Goal: Navigation & Orientation: Find specific page/section

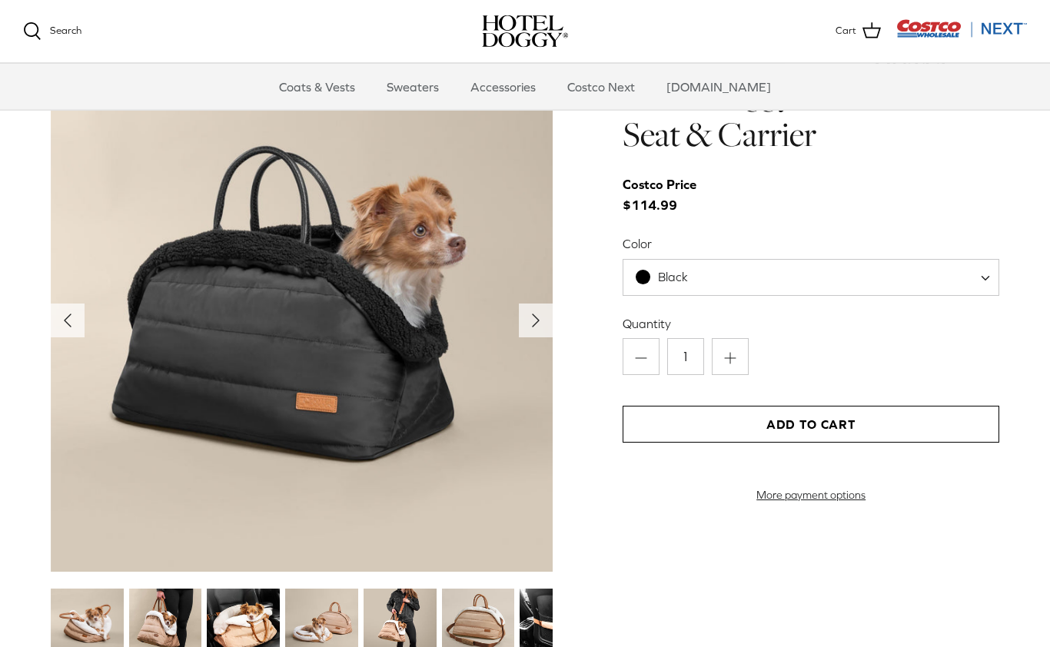
scroll to position [1511, 0]
click at [540, 323] on icon "Right" at bounding box center [535, 319] width 25 height 25
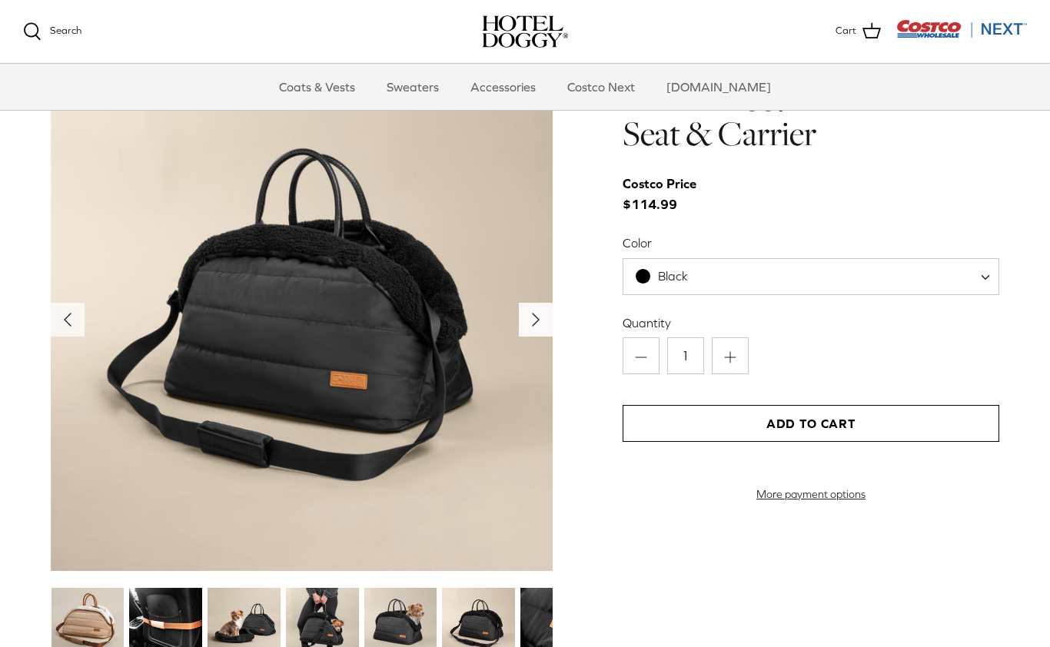
click at [542, 312] on icon "Right" at bounding box center [535, 319] width 25 height 25
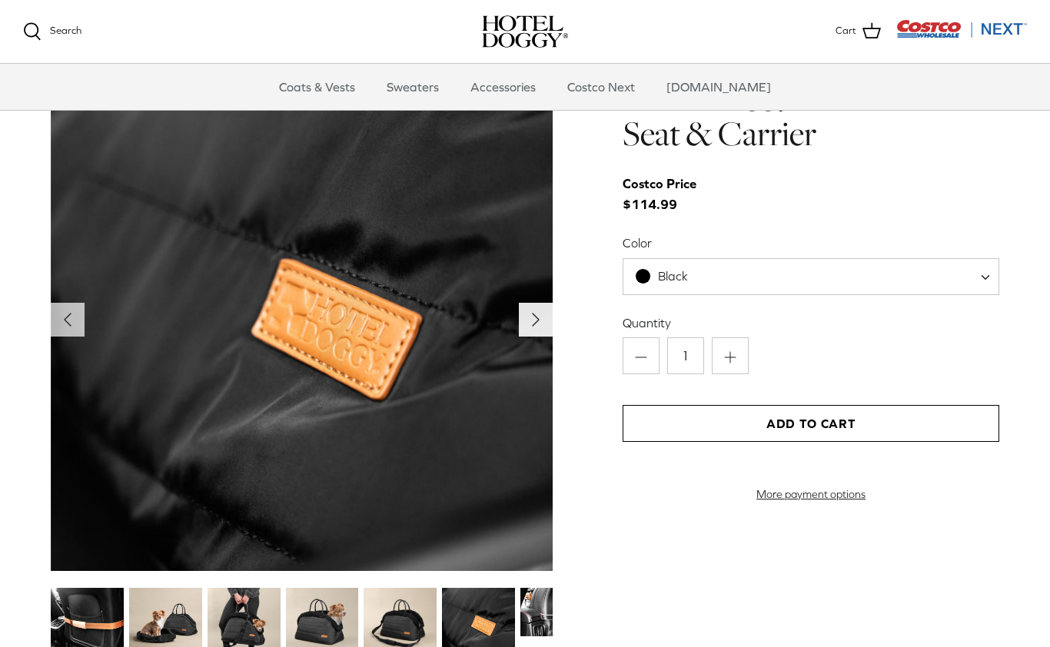
click at [532, 325] on icon "Right" at bounding box center [535, 319] width 25 height 25
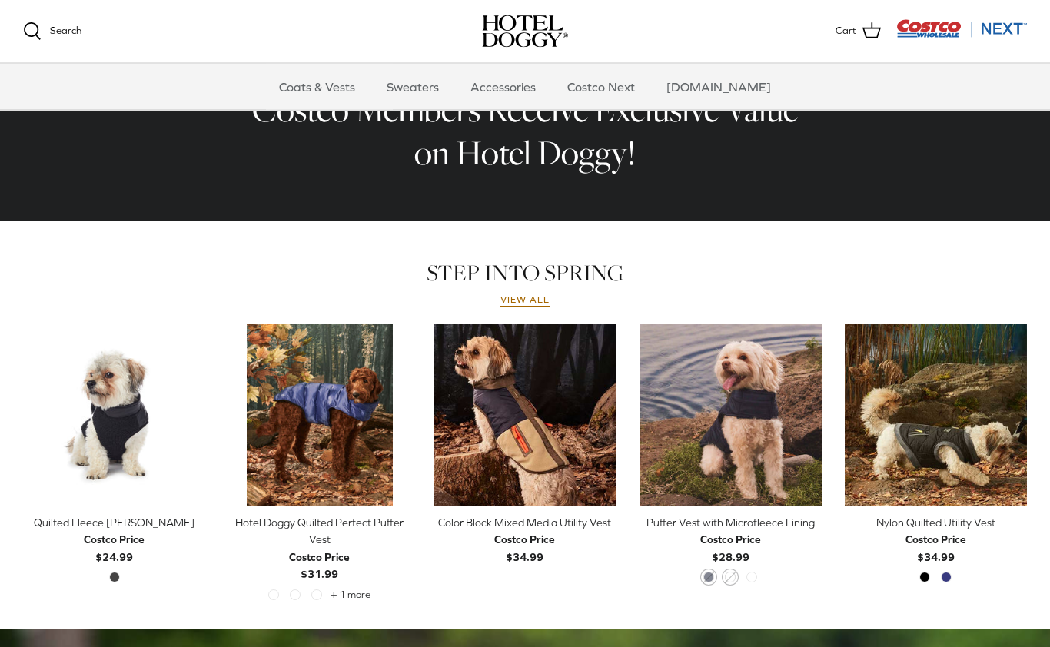
scroll to position [521, 0]
click at [541, 305] on link "View all" at bounding box center [524, 300] width 49 height 12
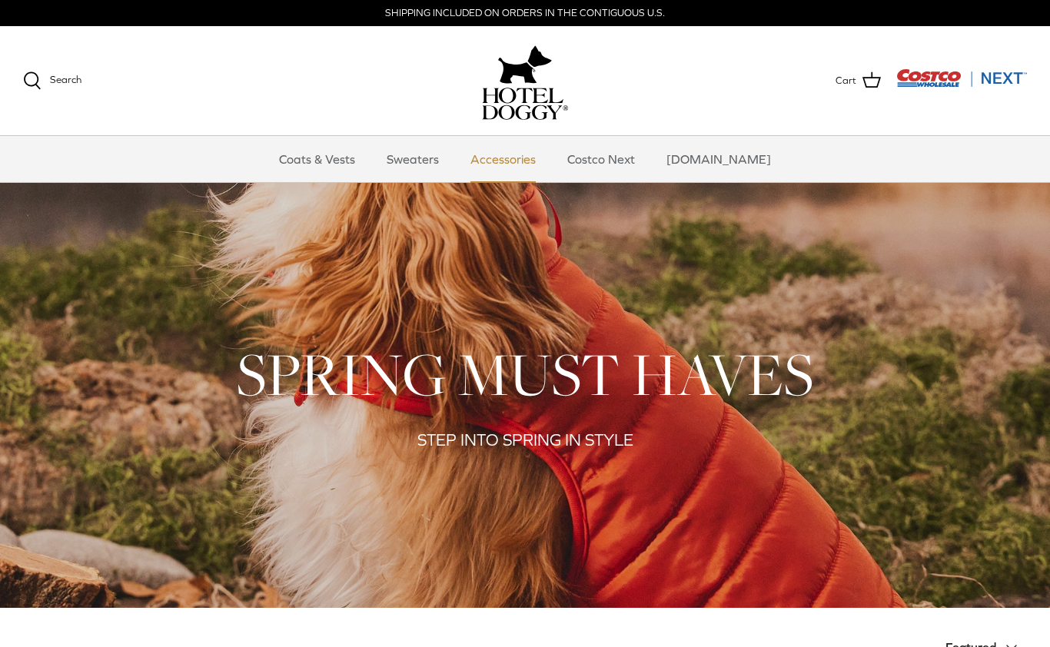
click at [534, 170] on link "Accessories" at bounding box center [503, 159] width 93 height 46
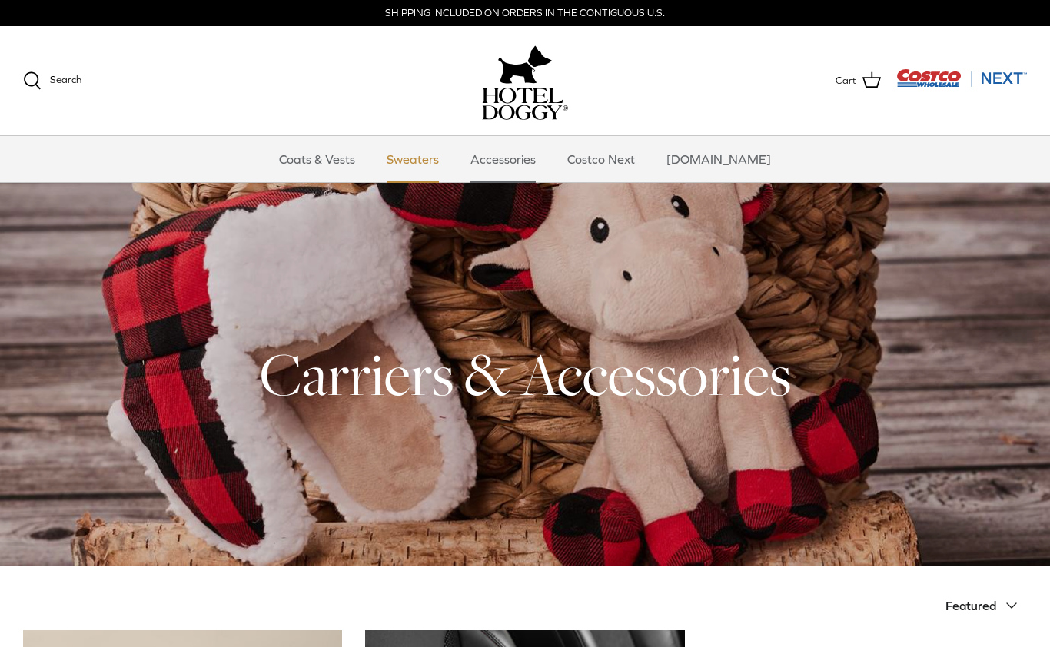
click at [439, 158] on link "Sweaters" at bounding box center [413, 159] width 80 height 46
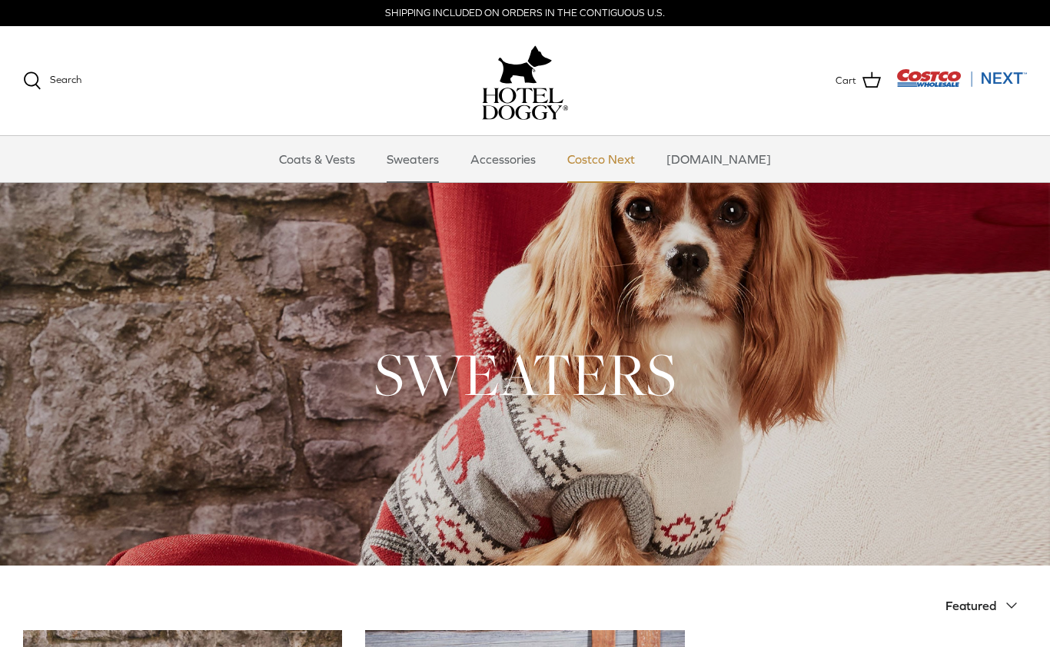
click at [626, 161] on link "Costco Next" at bounding box center [600, 159] width 95 height 46
